Goal: Task Accomplishment & Management: Manage account settings

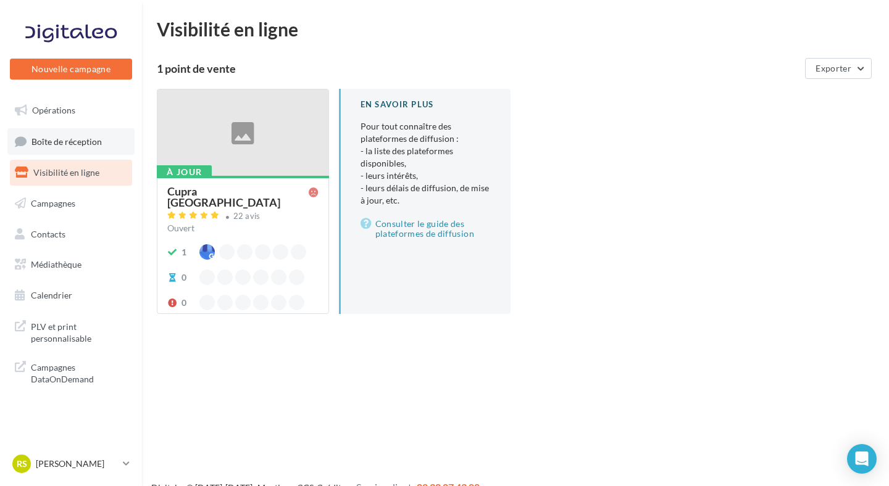
click at [84, 146] on link "Boîte de réception" at bounding box center [70, 141] width 127 height 27
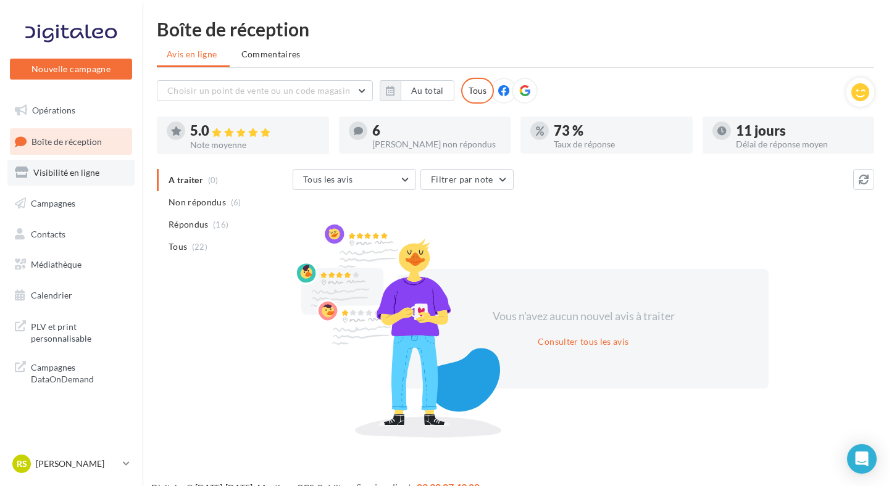
click at [95, 175] on span "Visibilité en ligne" at bounding box center [66, 172] width 66 height 10
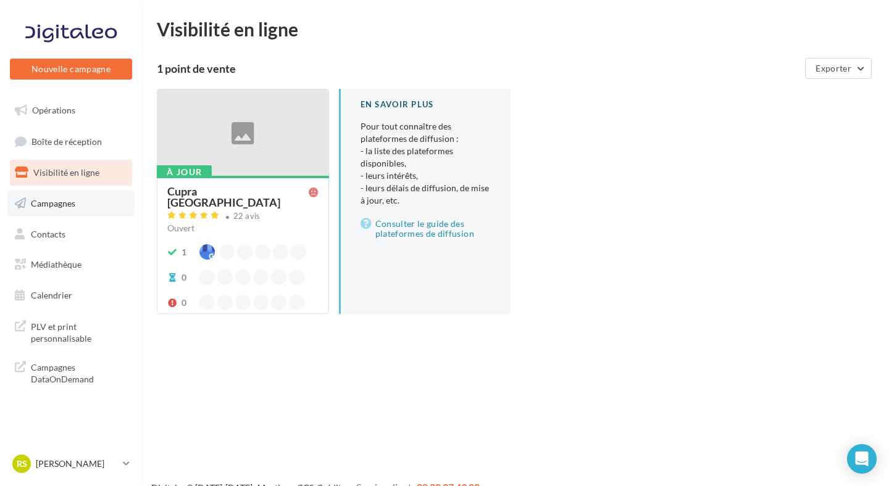
click at [94, 201] on link "Campagnes" at bounding box center [70, 204] width 127 height 26
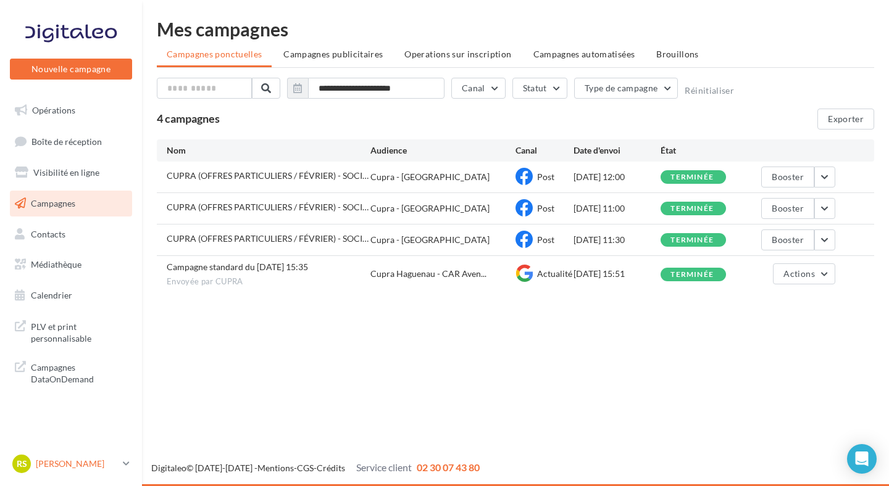
click at [95, 471] on div "RS Romain SIGAUD cupra_haguenau" at bounding box center [65, 464] width 106 height 19
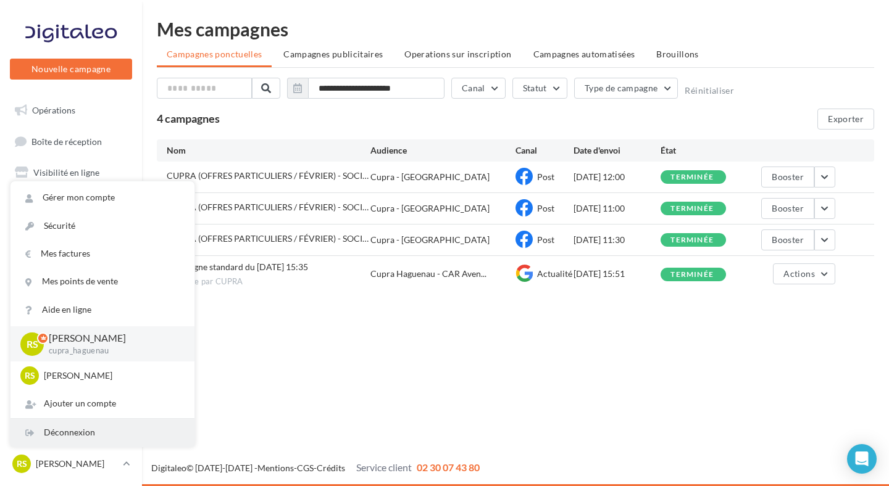
click at [93, 435] on div "Déconnexion" at bounding box center [102, 433] width 184 height 28
